Goal: Task Accomplishment & Management: Complete application form

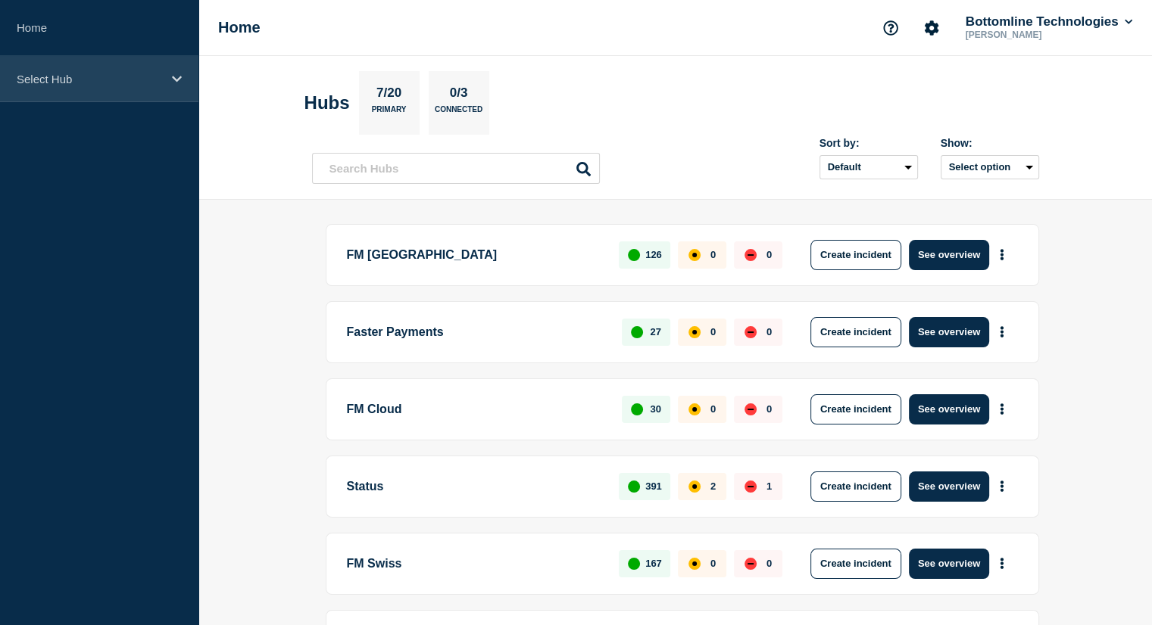
click at [64, 76] on p "Select Hub" at bounding box center [89, 79] width 145 height 13
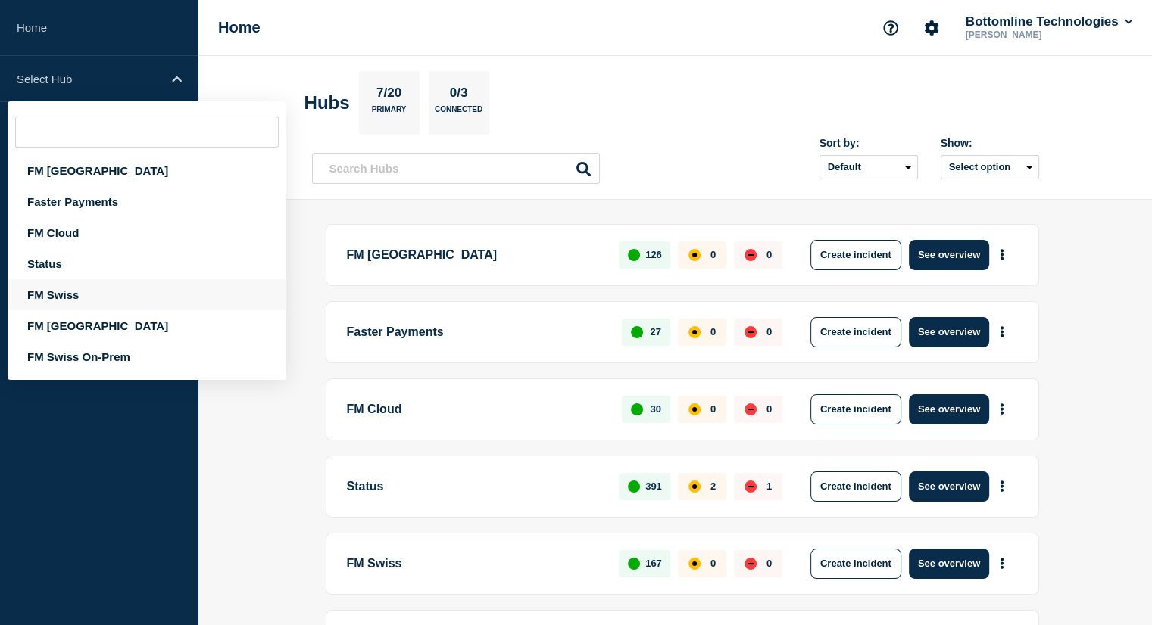
click at [61, 304] on div "FM Swiss" at bounding box center [147, 294] width 279 height 31
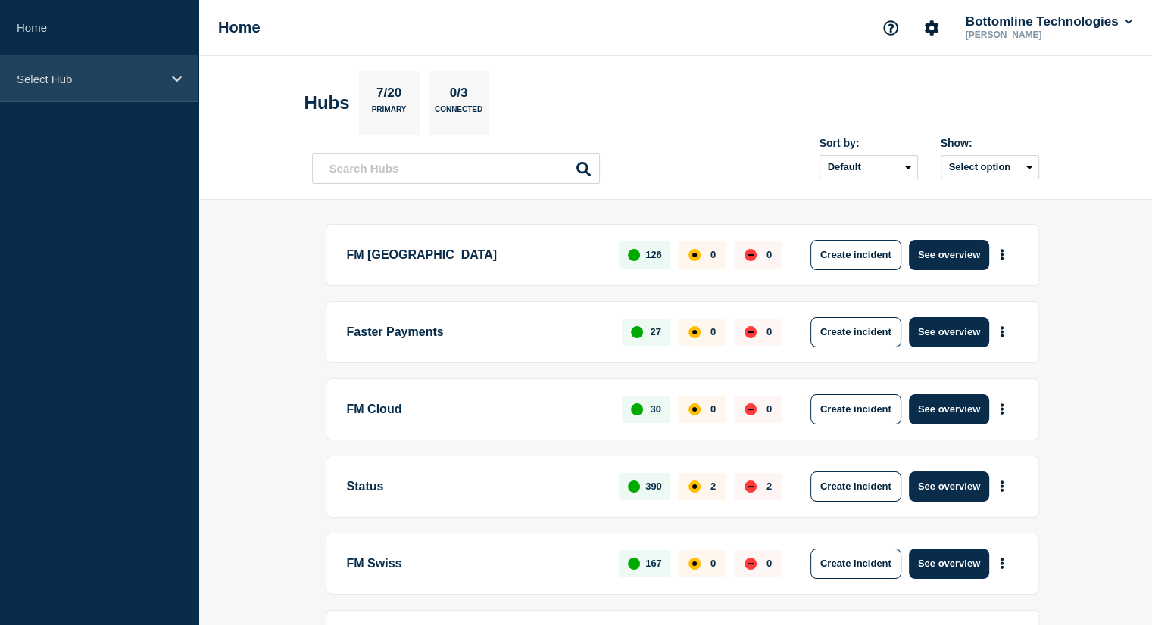
click at [79, 86] on div "Select Hub" at bounding box center [99, 79] width 198 height 46
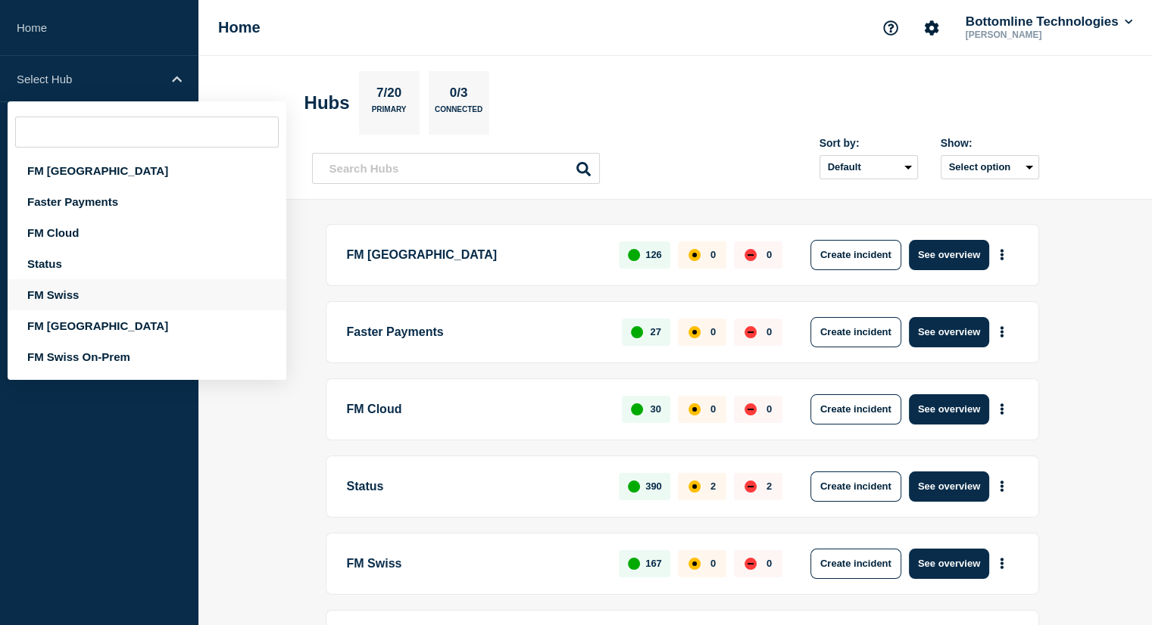
click at [81, 299] on div "FM Swiss" at bounding box center [147, 294] width 279 height 31
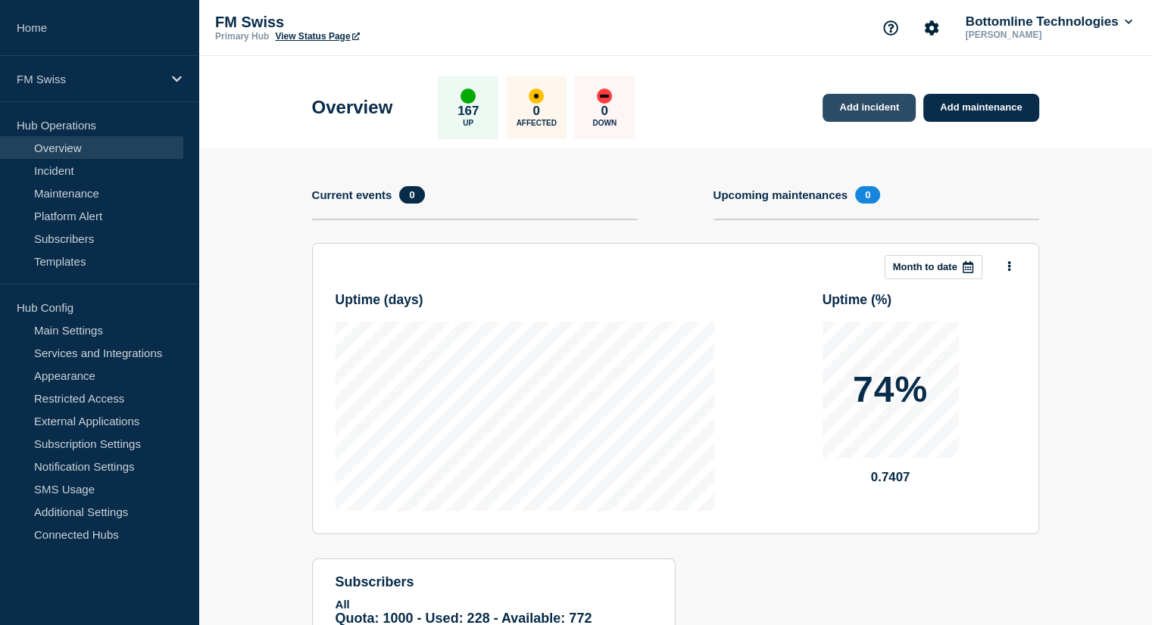
click at [863, 104] on link "Add incident" at bounding box center [868, 108] width 93 height 28
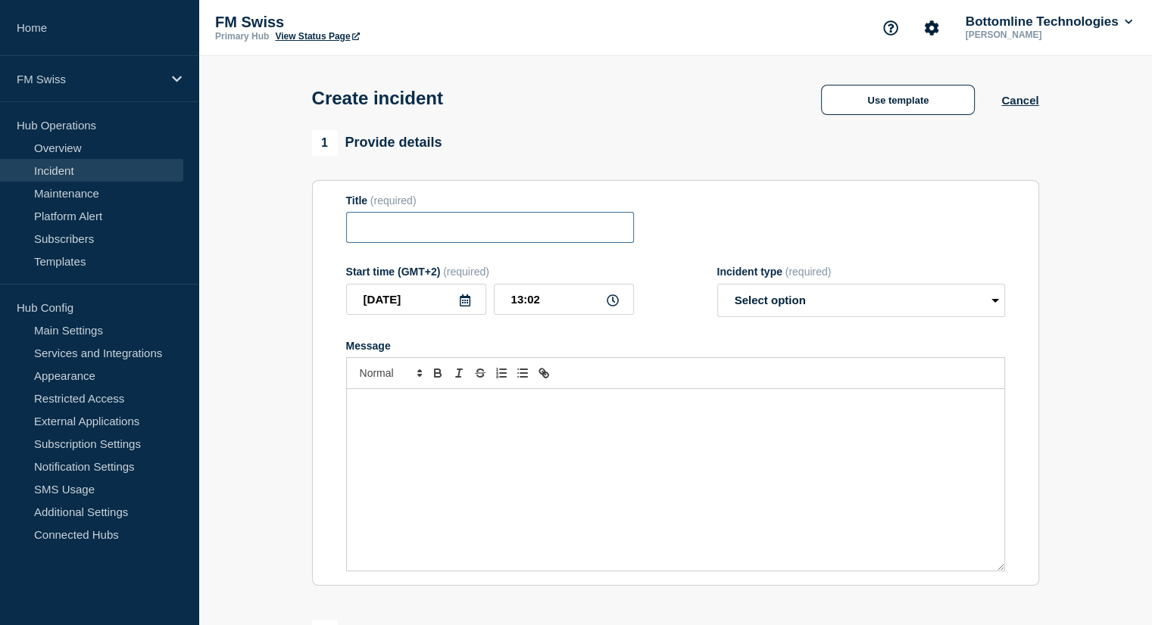
click at [479, 234] on input "Title" at bounding box center [490, 227] width 288 height 31
type input "GTX UAT incident"
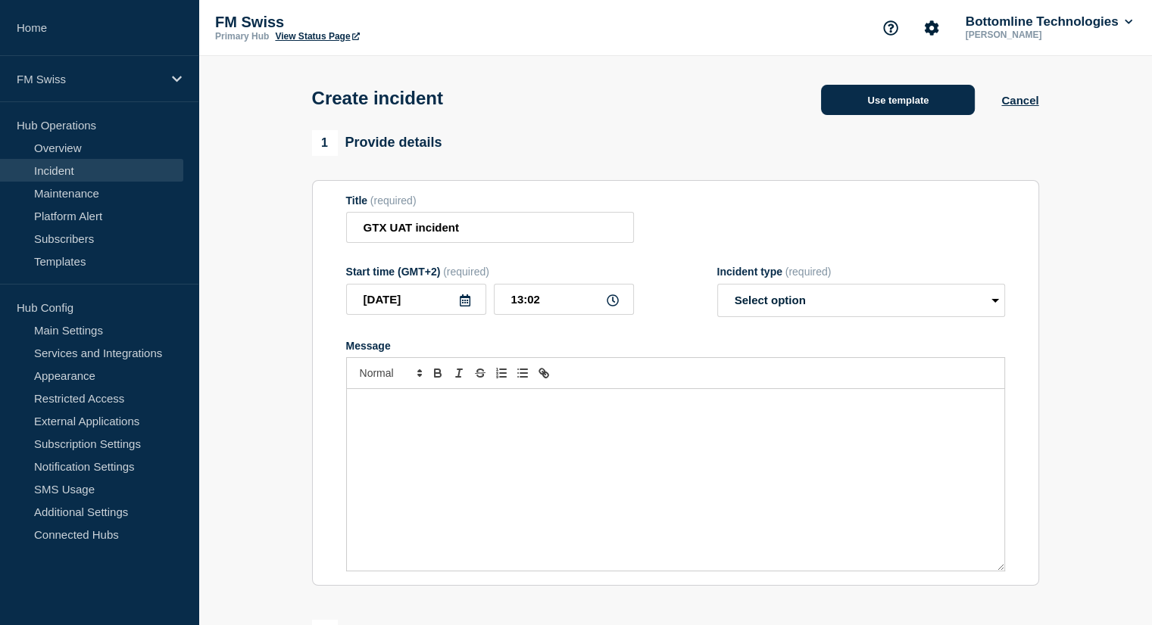
click at [947, 99] on button "Use template" at bounding box center [898, 100] width 154 height 30
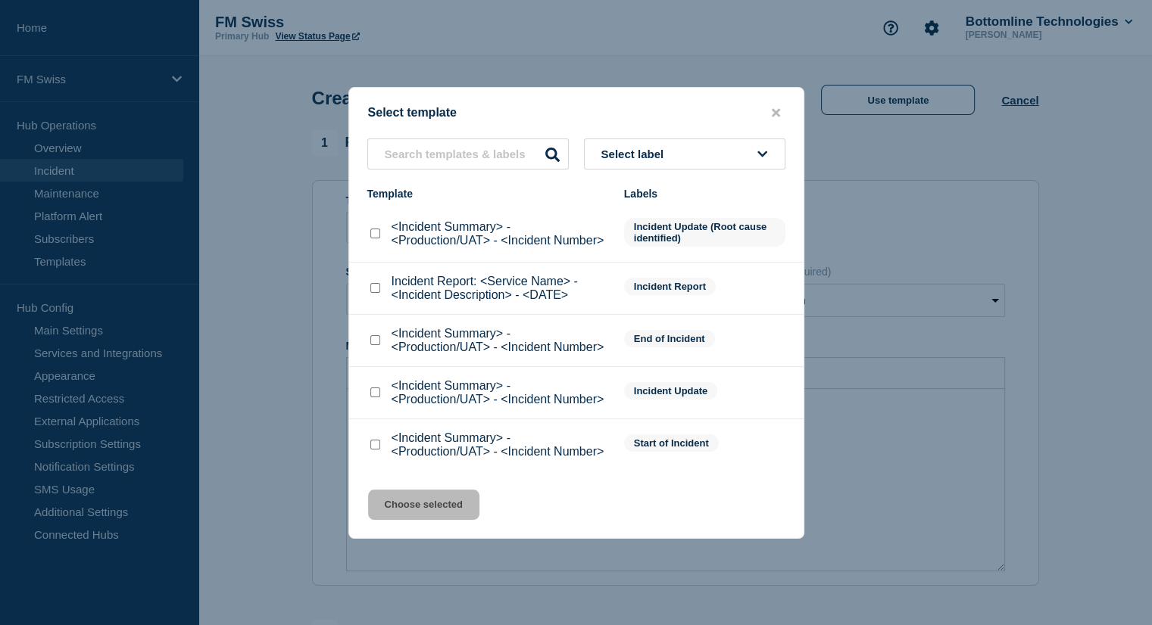
click at [374, 447] on input "<Incident Summary> - <Production/UAT> - <Incident Number> checkbox" at bounding box center [375, 445] width 10 height 10
checkbox input "true"
click at [391, 507] on button "Choose selected" at bounding box center [423, 505] width 111 height 30
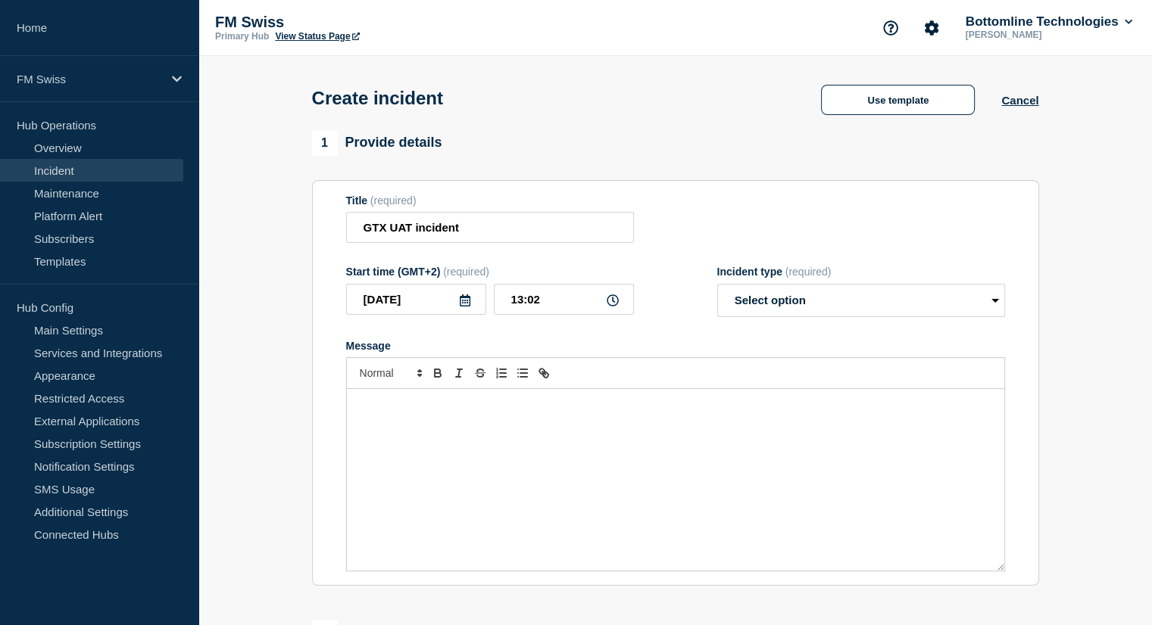
select select "identified"
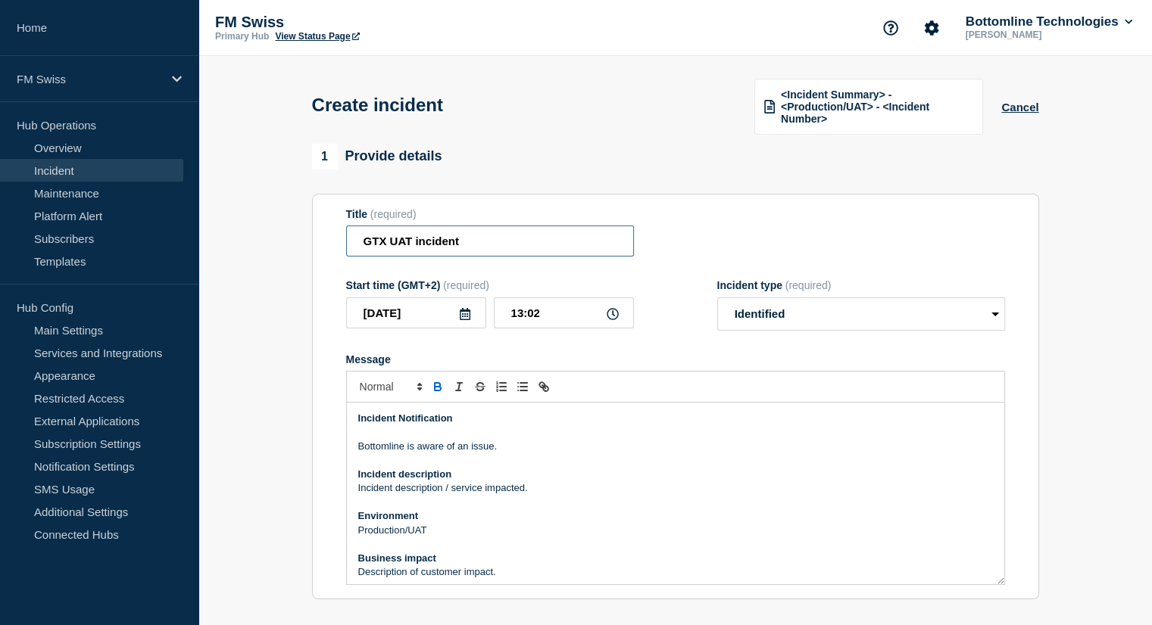
drag, startPoint x: 360, startPoint y: 249, endPoint x: 478, endPoint y: 242, distance: 118.4
click at [478, 242] on input "GTX UAT incident" at bounding box center [490, 241] width 288 height 31
click at [494, 243] on input "GTX UAT incident" at bounding box center [490, 241] width 288 height 31
type input "GTX UAT incident -"
drag, startPoint x: 541, startPoint y: 492, endPoint x: 348, endPoint y: 495, distance: 192.3
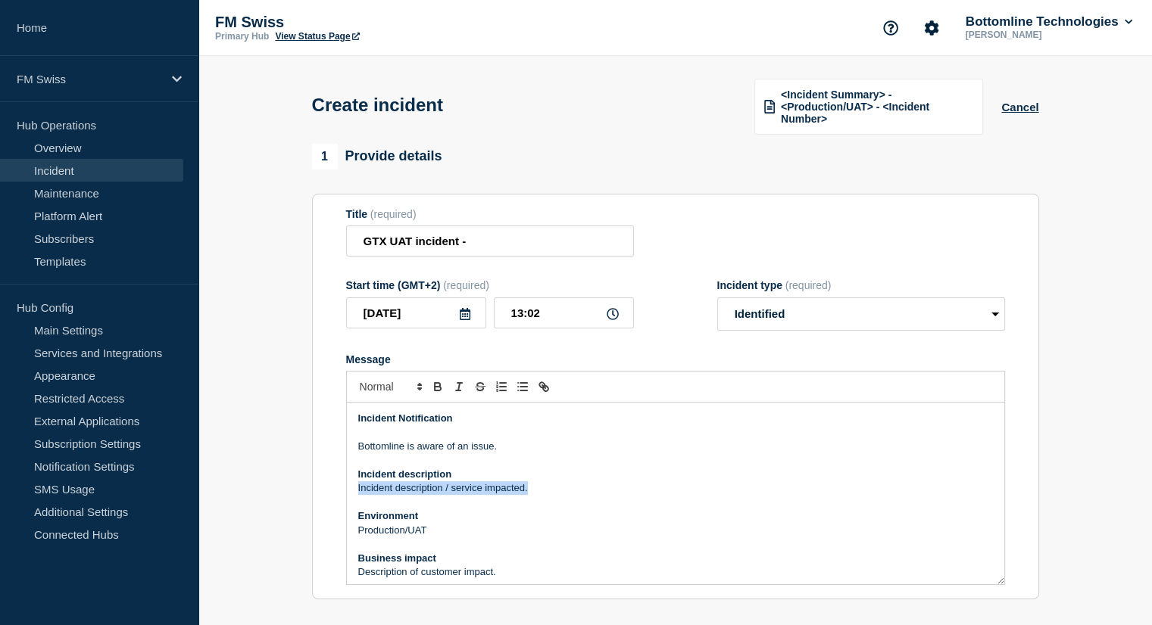
click at [348, 495] on div "Incident Notification Bottomline is aware of an issue. Incident description Inc…" at bounding box center [675, 494] width 657 height 182
click at [547, 243] on input "GTX UAT incident -" at bounding box center [490, 241] width 288 height 31
type input "GTX UAT incident - FMG Bureau"
click at [444, 491] on p "GTExchange" at bounding box center [675, 489] width 634 height 14
drag, startPoint x: 446, startPoint y: 537, endPoint x: 351, endPoint y: 533, distance: 94.7
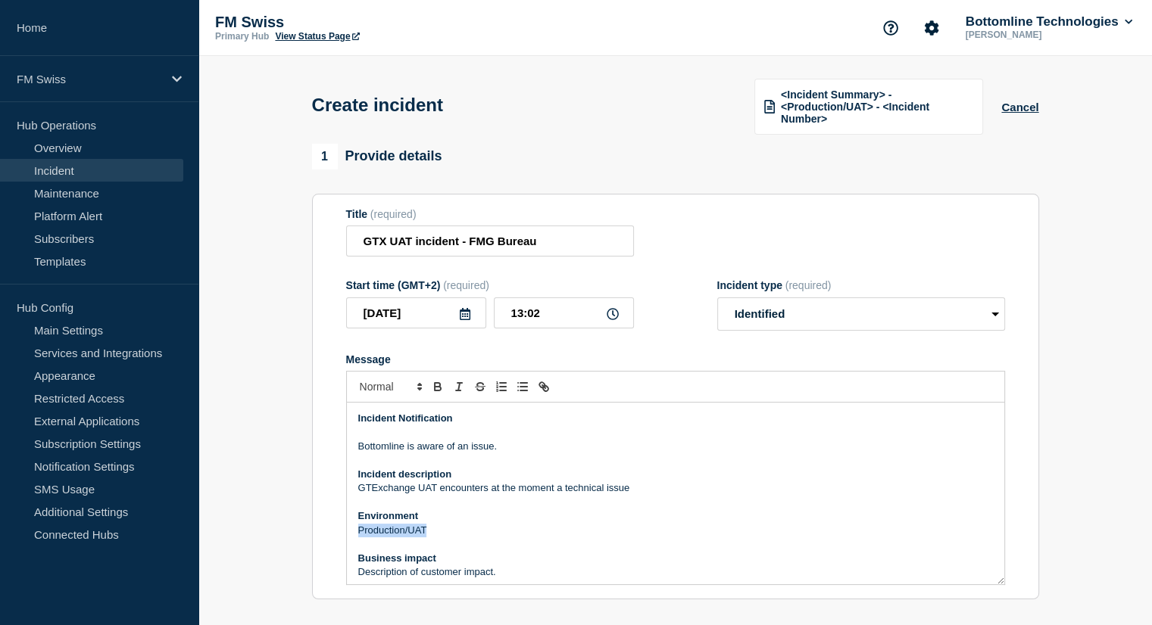
click at [351, 533] on div "Incident Notification Bottomline is aware of an issue. Incident description GTE…" at bounding box center [675, 494] width 657 height 182
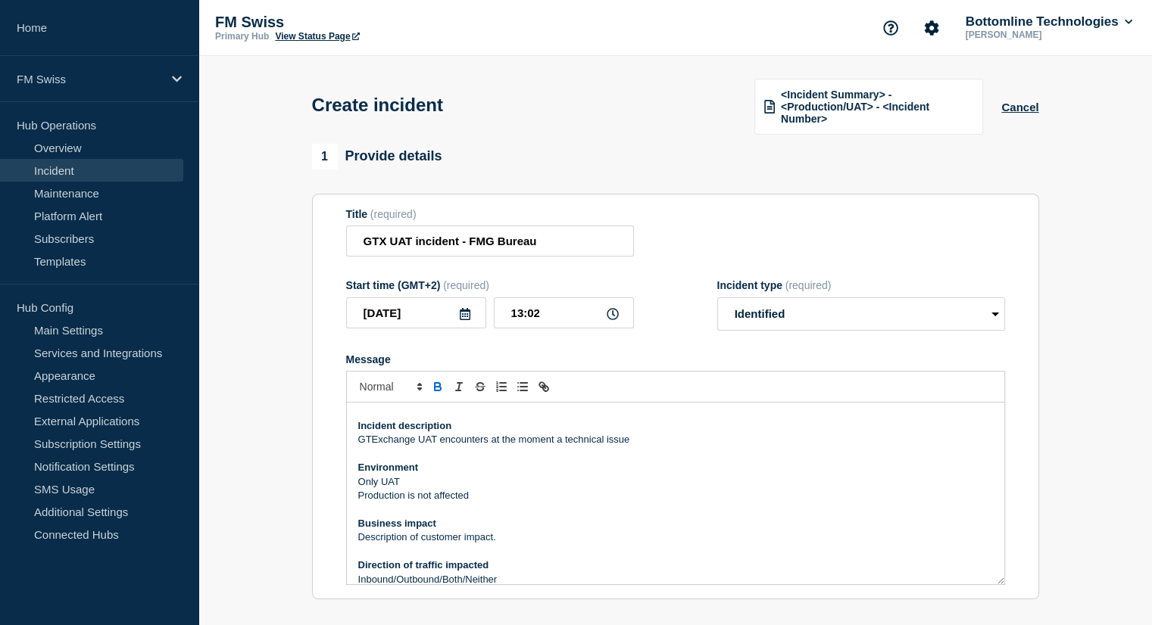
scroll to position [63, 0]
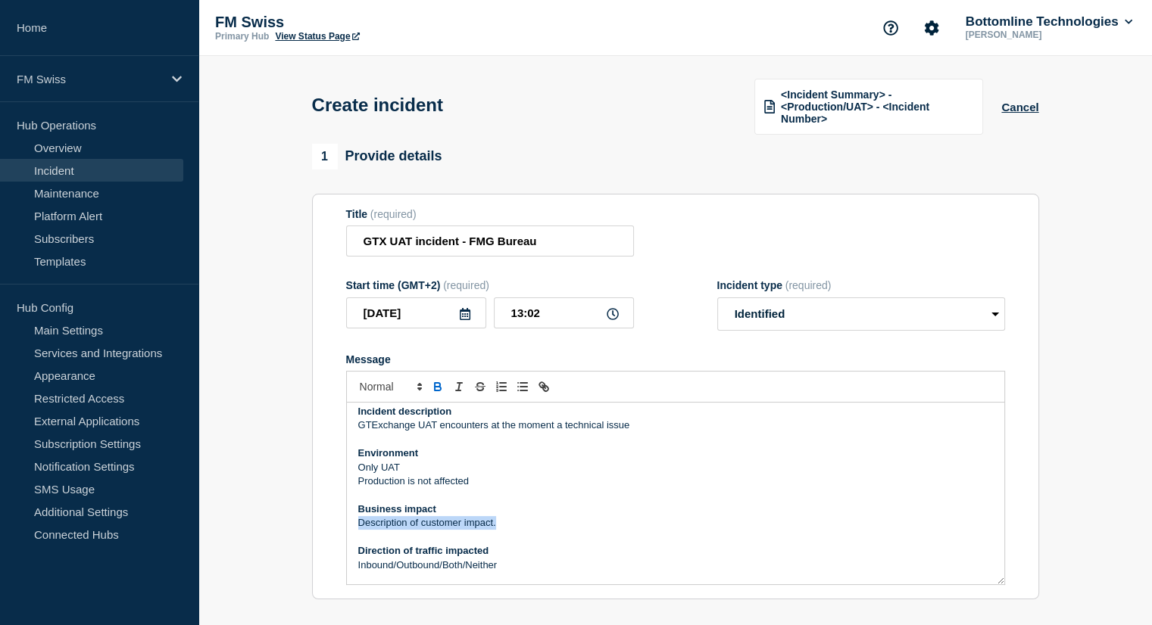
drag, startPoint x: 497, startPoint y: 525, endPoint x: 356, endPoint y: 531, distance: 141.0
click at [356, 531] on div "Incident Notification Bottomline is aware of an issue. Incident description GTE…" at bounding box center [675, 494] width 657 height 182
drag, startPoint x: 503, startPoint y: 574, endPoint x: 355, endPoint y: 571, distance: 148.4
click at [355, 571] on div "Incident Notification Bottomline is aware of an issue. Incident description GTE…" at bounding box center [675, 494] width 657 height 182
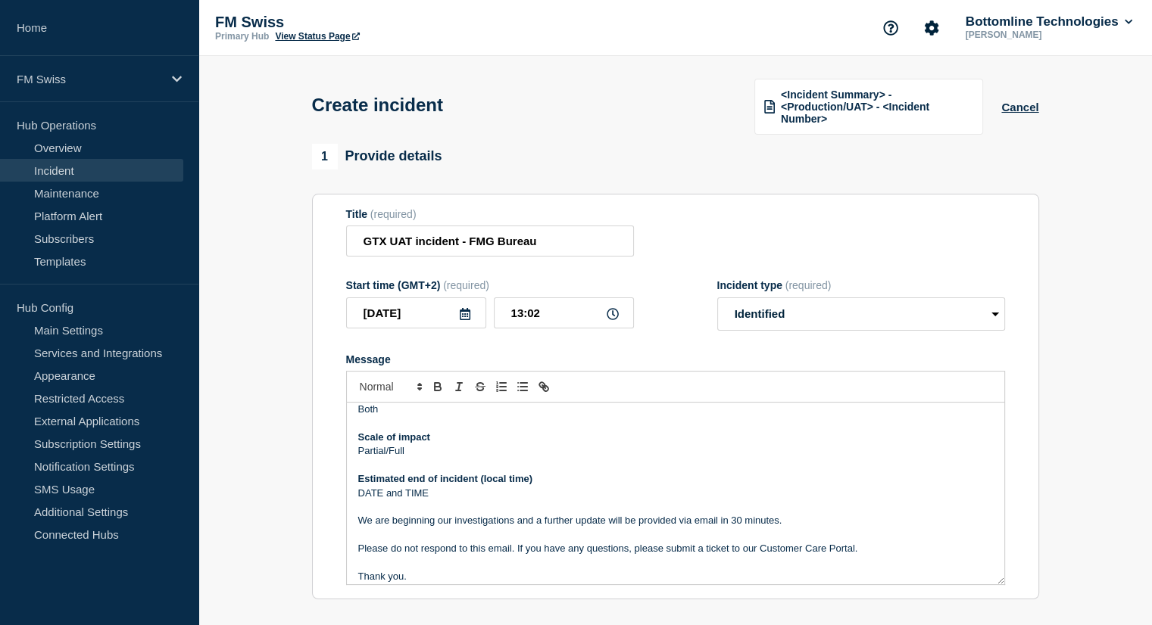
scroll to position [207, 0]
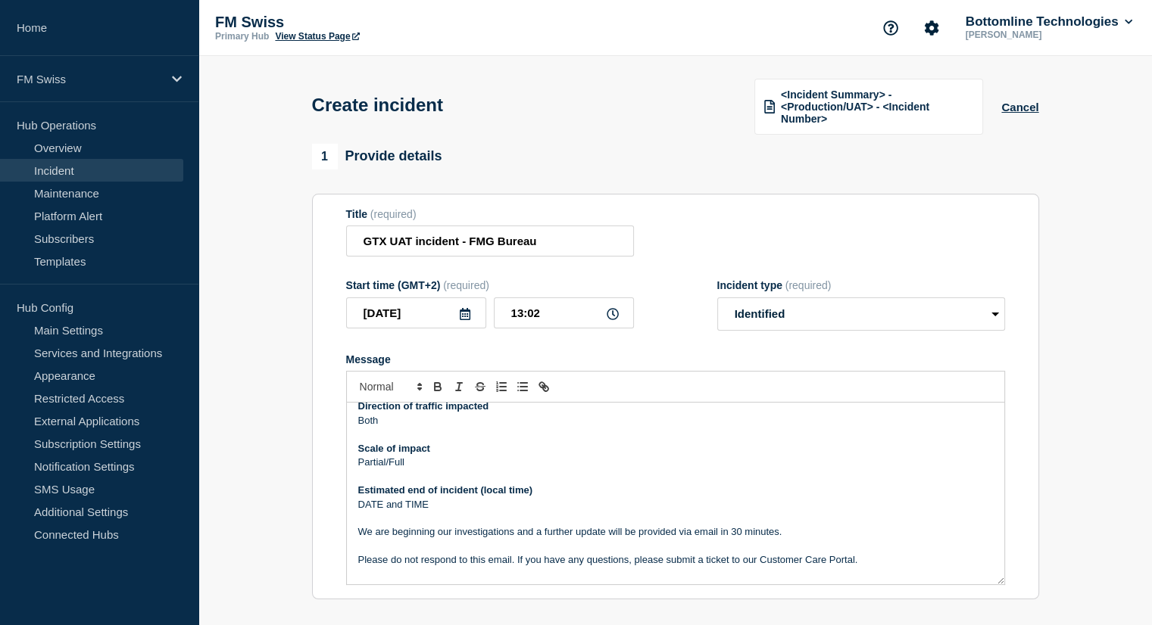
click at [428, 460] on p "Partial/Full" at bounding box center [675, 463] width 634 height 14
drag, startPoint x: 441, startPoint y: 509, endPoint x: 358, endPoint y: 504, distance: 82.7
click at [358, 504] on p "DATE and TIME" at bounding box center [675, 505] width 634 height 14
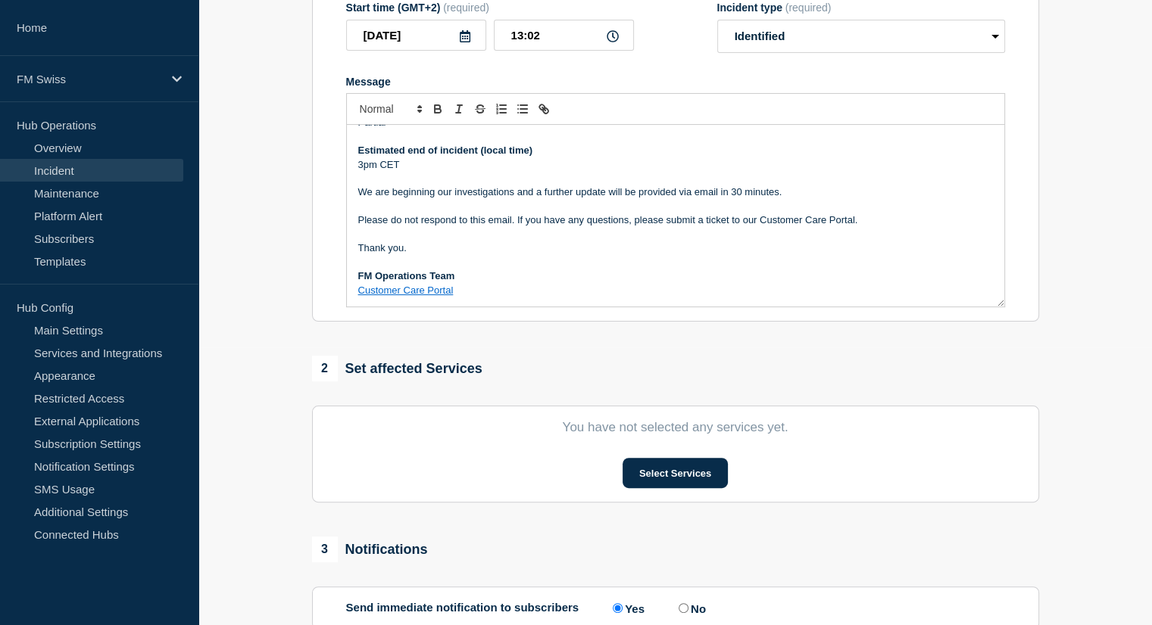
scroll to position [382, 0]
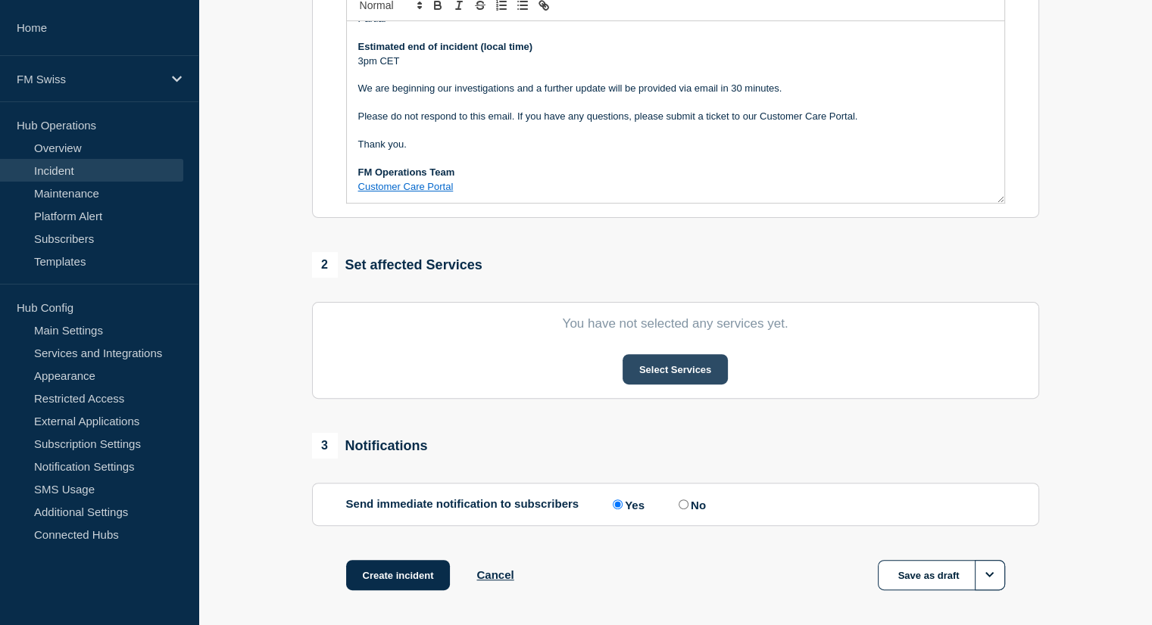
click at [645, 376] on button "Select Services" at bounding box center [674, 369] width 105 height 30
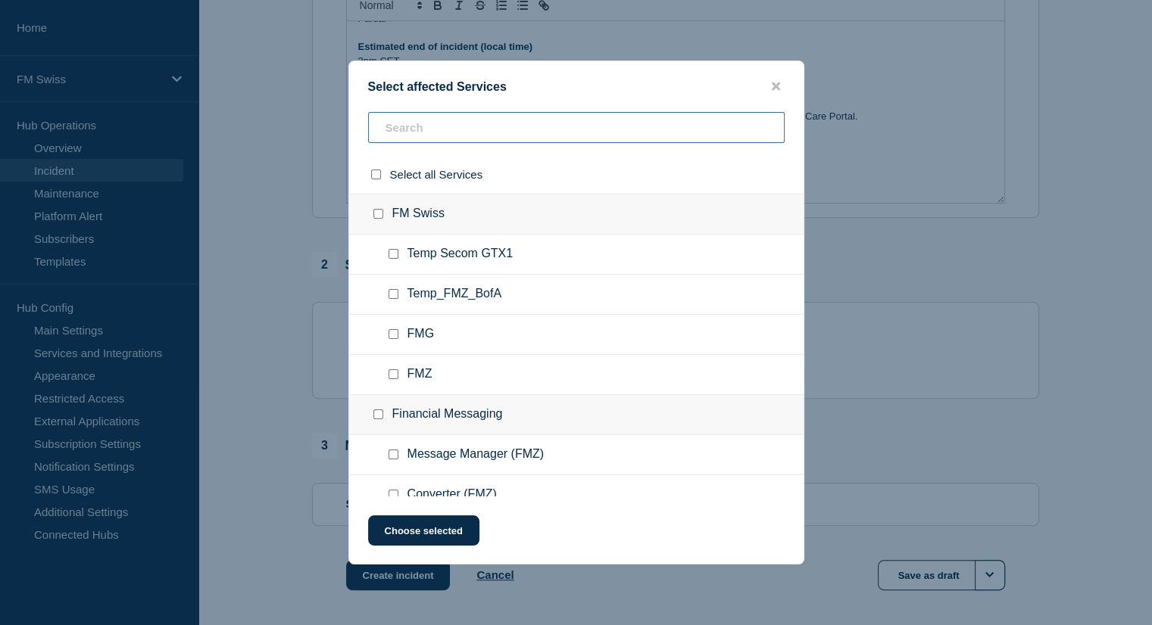
click at [424, 120] on input "text" at bounding box center [576, 127] width 416 height 31
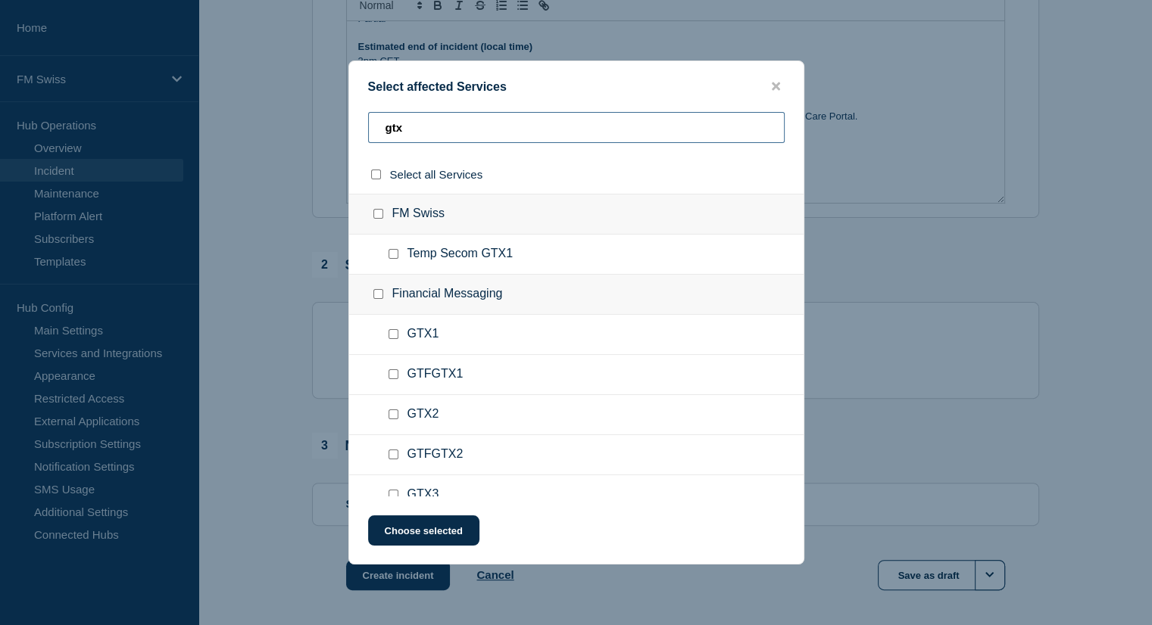
type input "gtx"
click at [376, 288] on div at bounding box center [381, 294] width 22 height 15
click at [376, 294] on input "Financial Messaging checkbox" at bounding box center [378, 294] width 10 height 10
checkbox input "true"
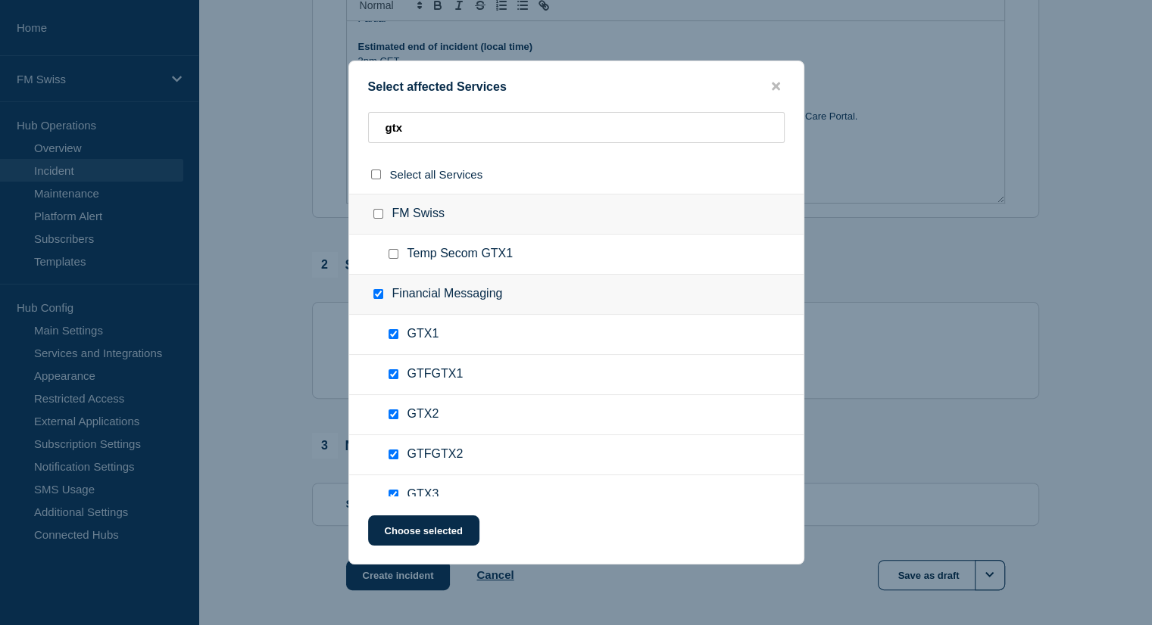
checkbox input "true"
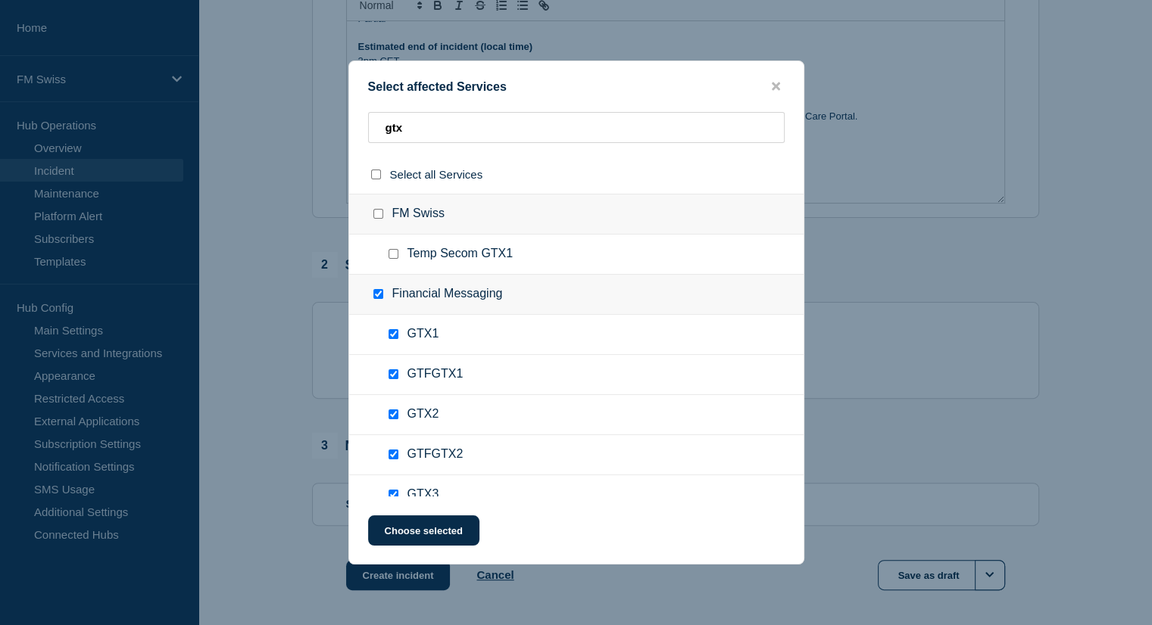
checkbox input "true"
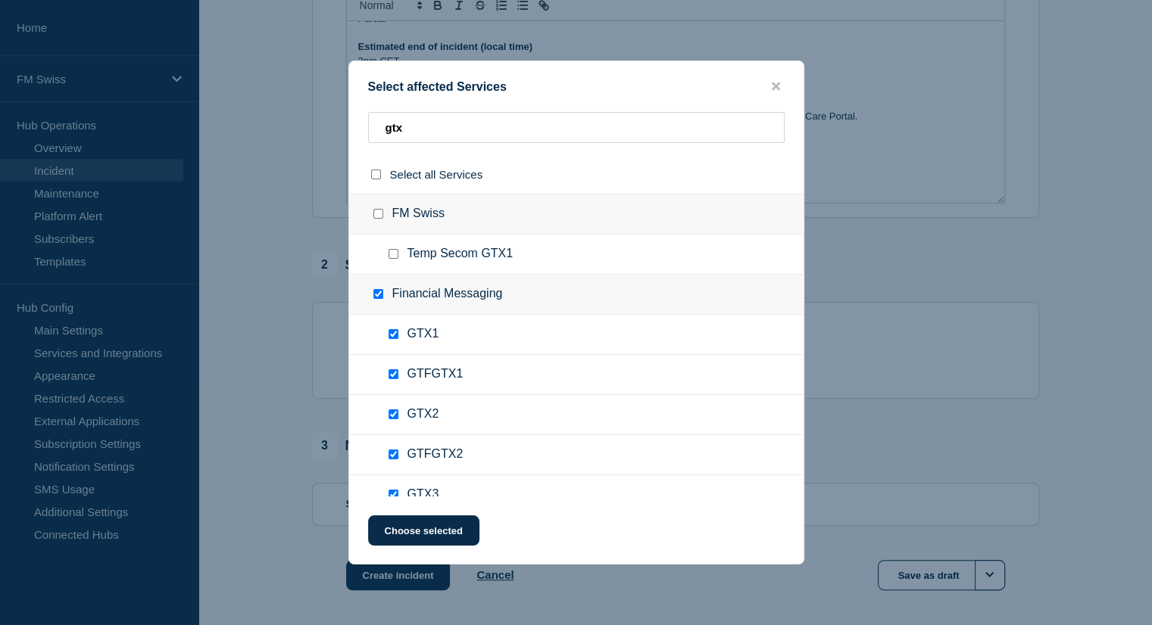
checkbox input "true"
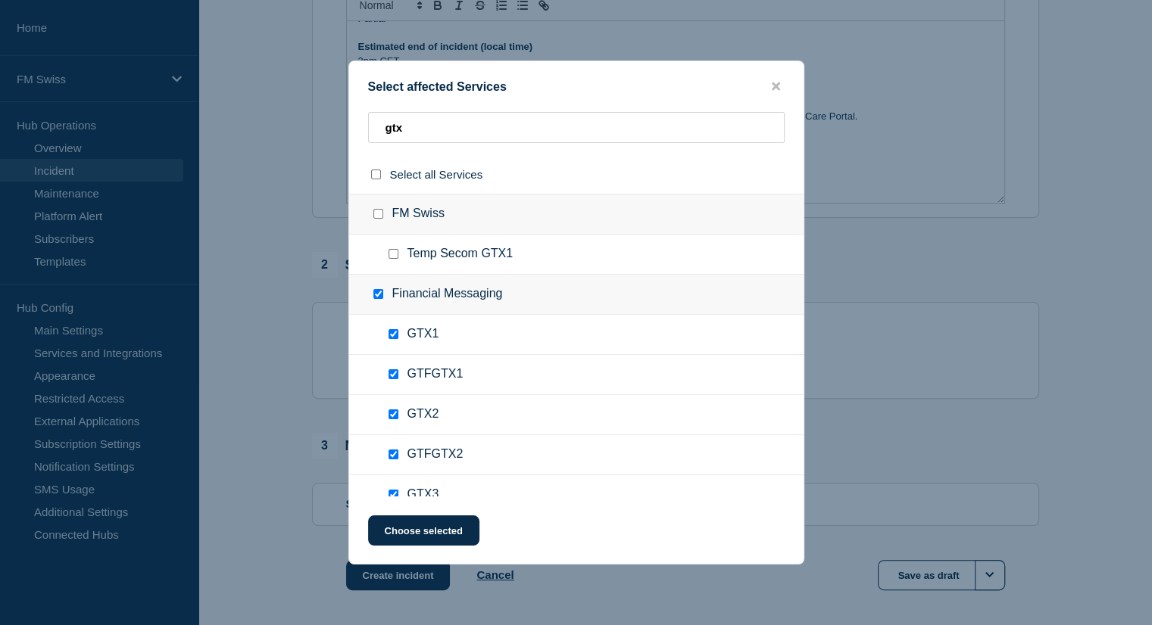
checkbox input "true"
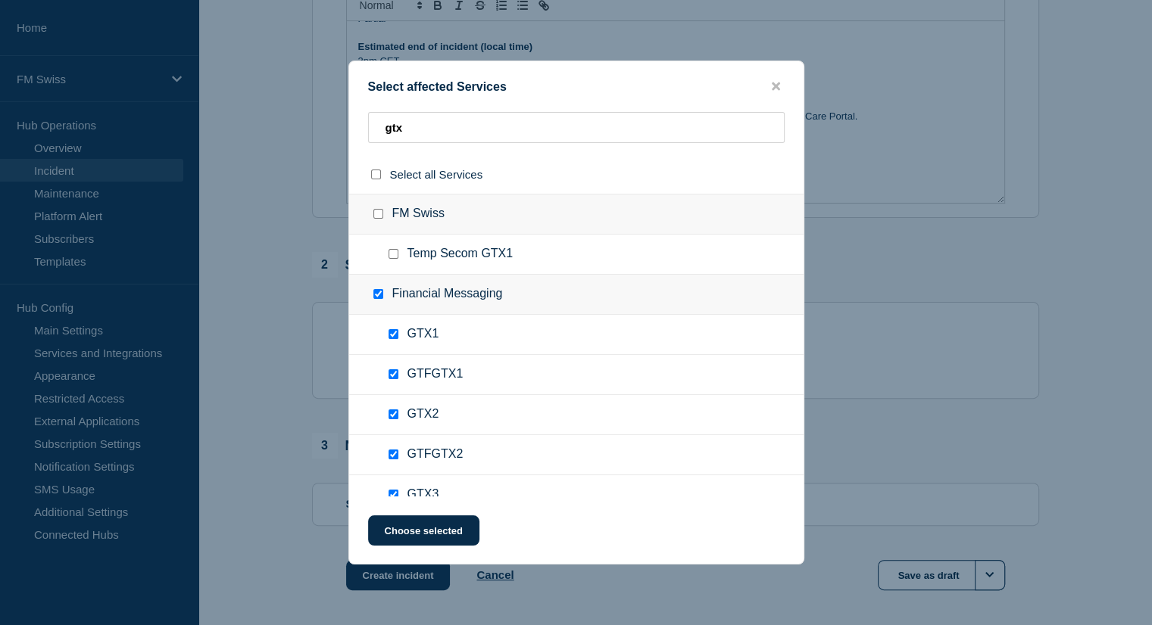
checkbox input "true"
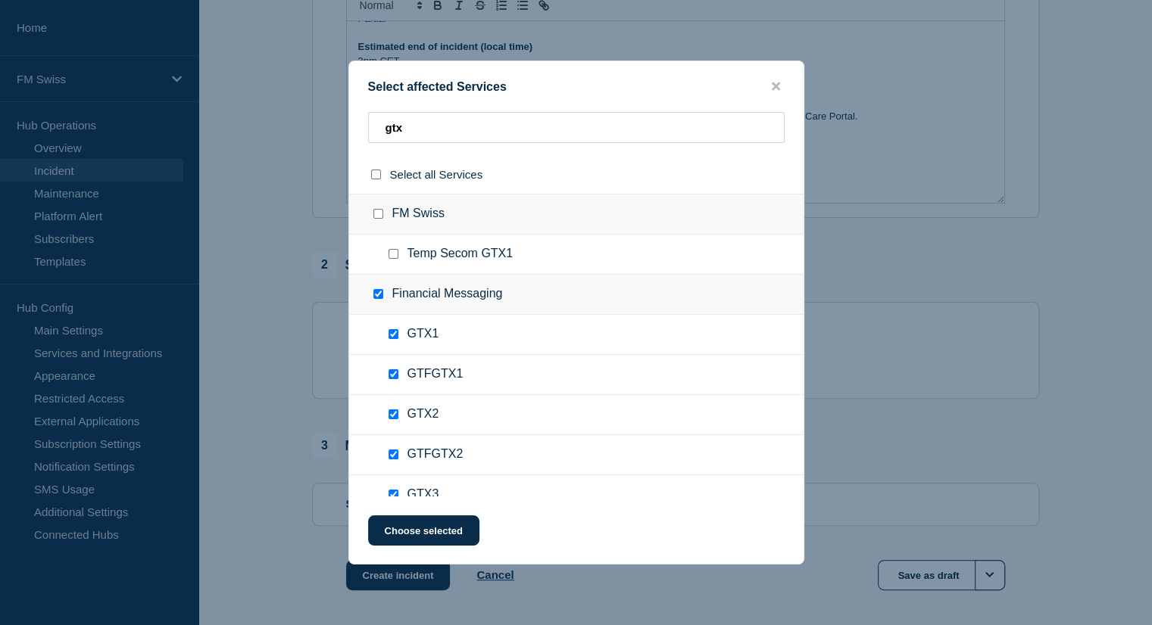
checkbox input "true"
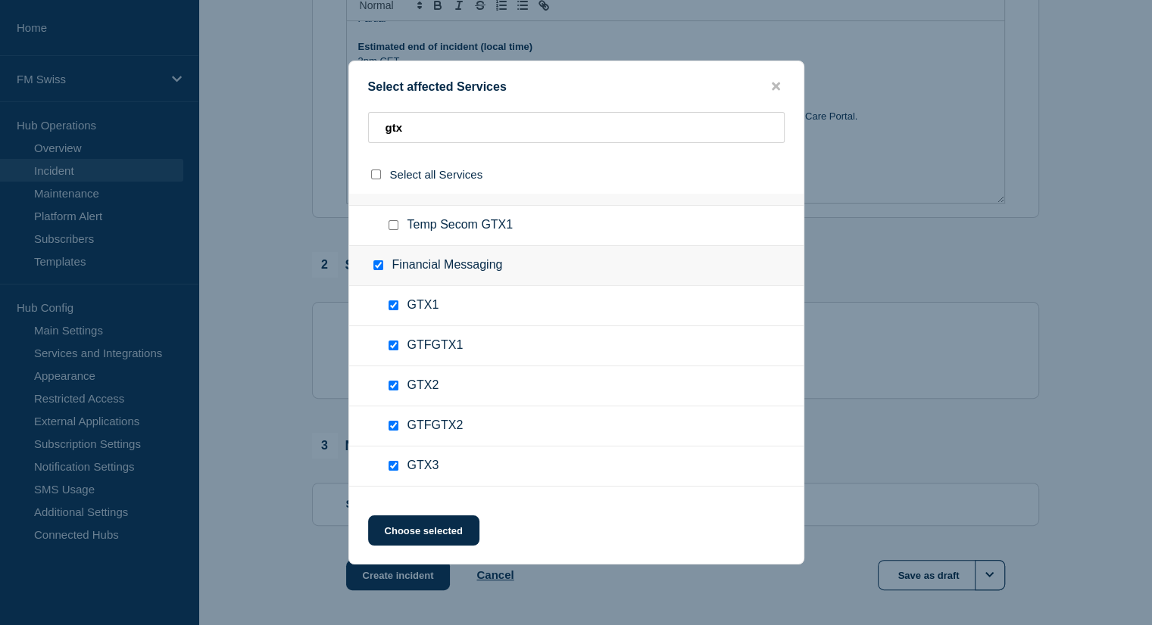
scroll to position [9, 0]
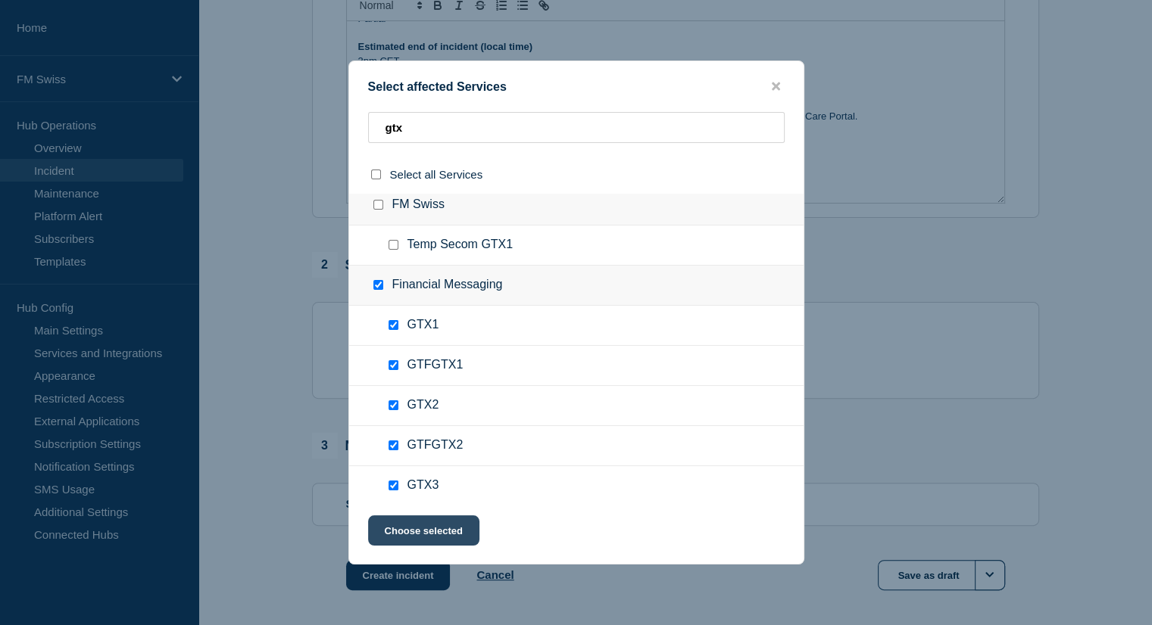
click at [438, 531] on button "Choose selected" at bounding box center [423, 531] width 111 height 30
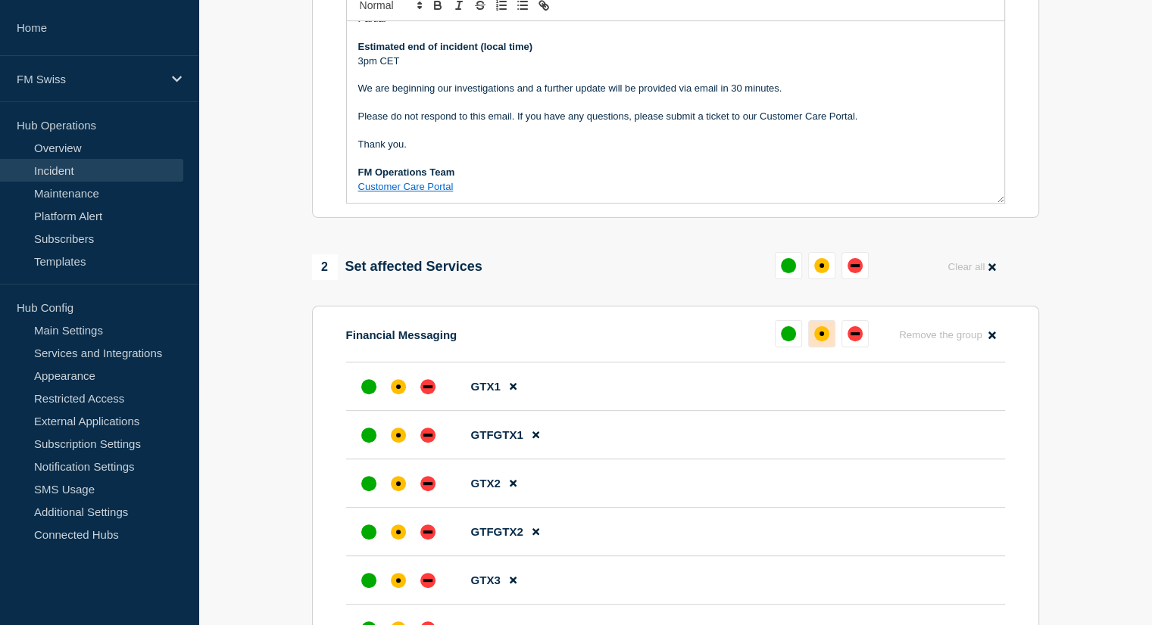
click at [812, 348] on button at bounding box center [821, 333] width 27 height 27
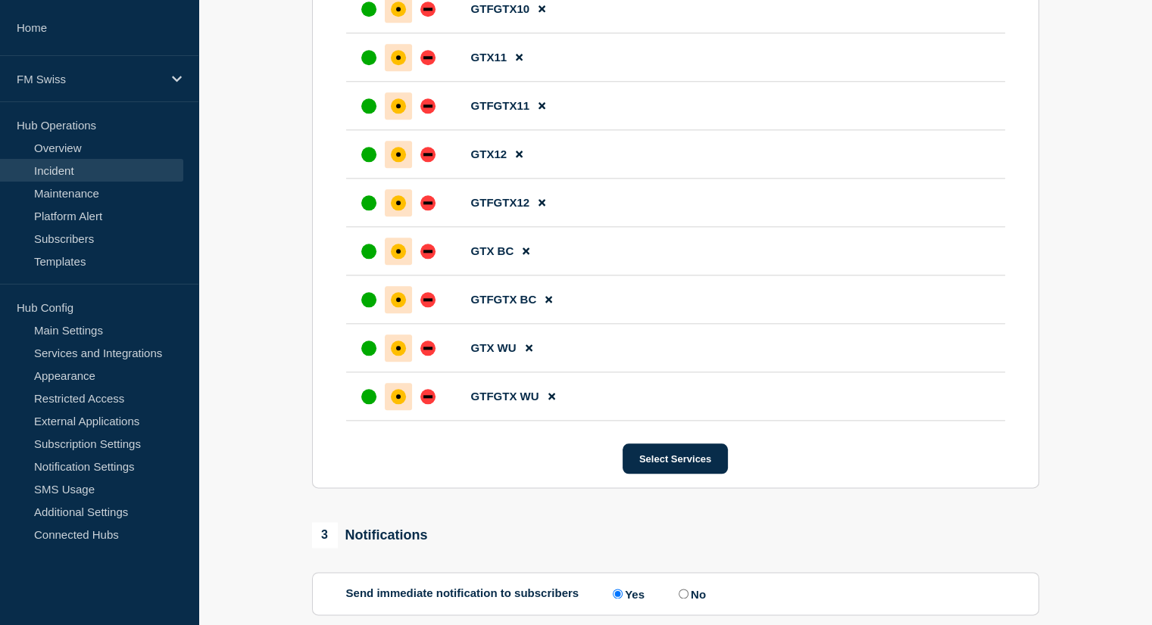
scroll to position [1781, 0]
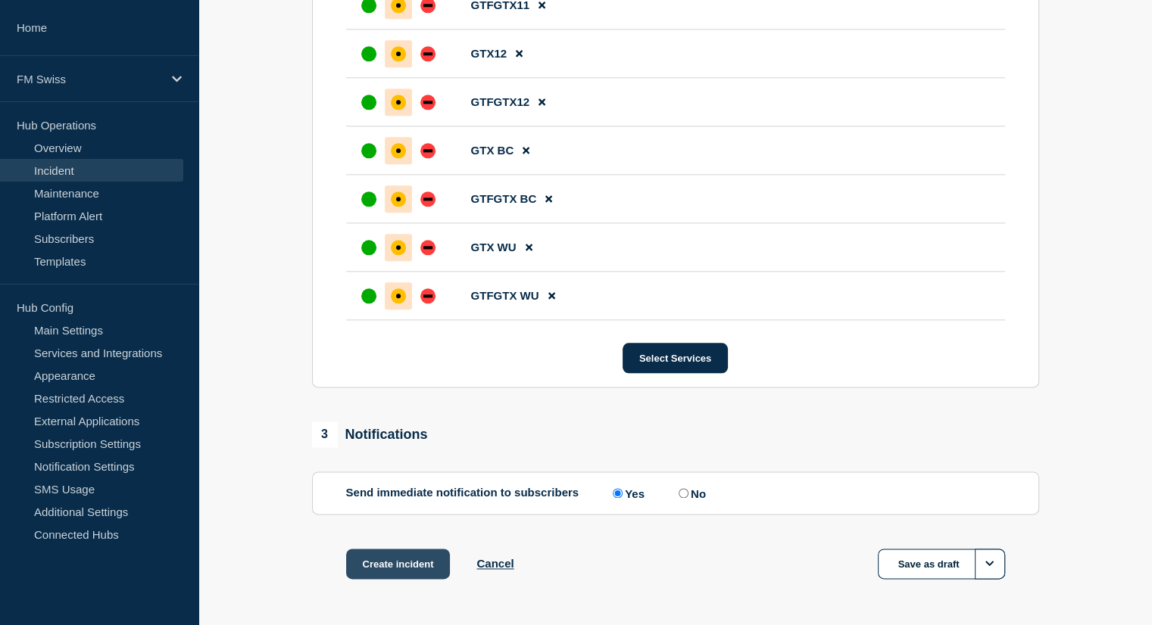
click at [400, 579] on button "Create incident" at bounding box center [398, 564] width 104 height 30
